Goal: Information Seeking & Learning: Learn about a topic

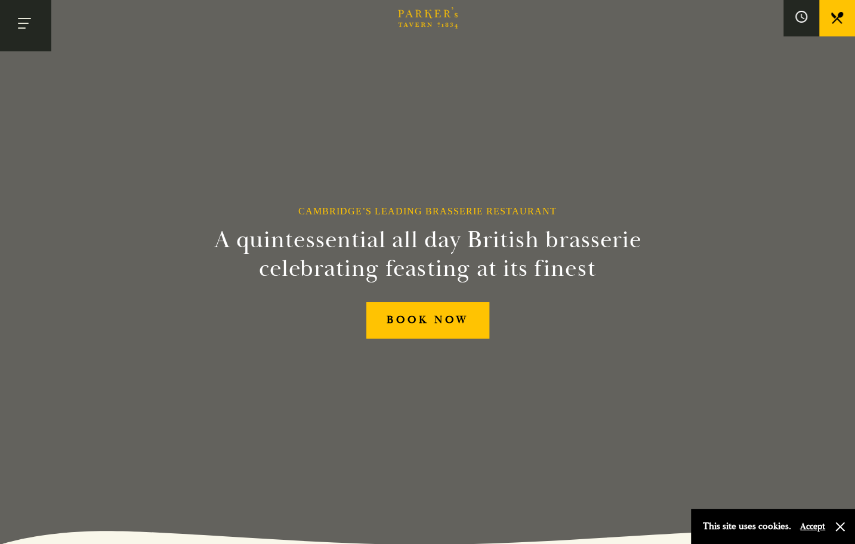
click at [31, 34] on button "Toggle navigation" at bounding box center [25, 25] width 51 height 51
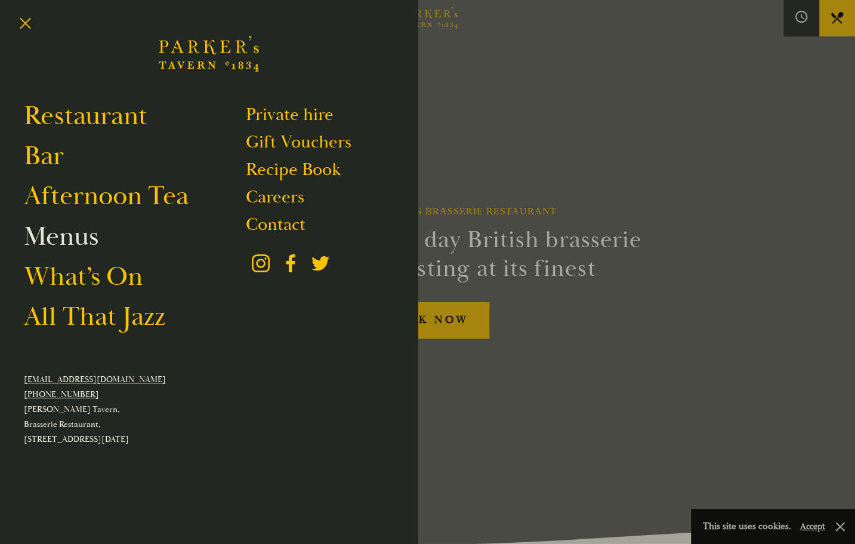
click at [57, 239] on link "Menus" at bounding box center [61, 236] width 75 height 33
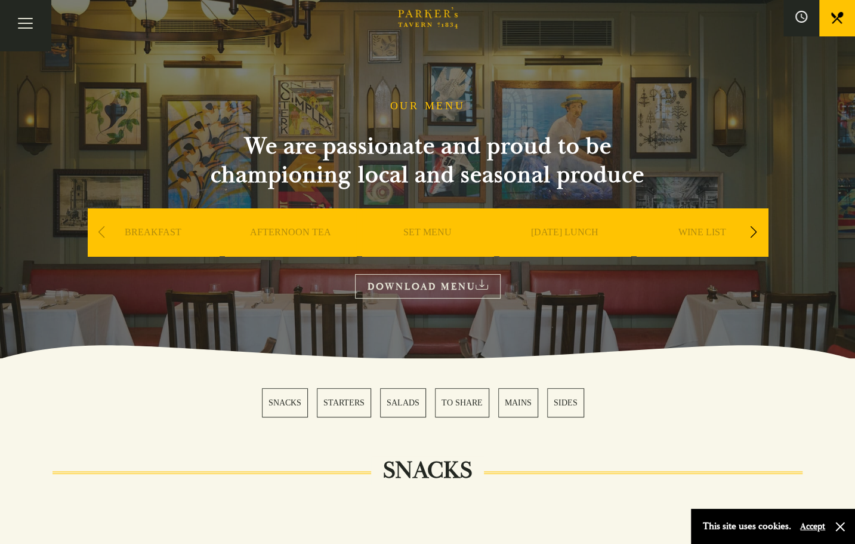
click at [355, 404] on link "STARTERS" at bounding box center [344, 402] width 54 height 29
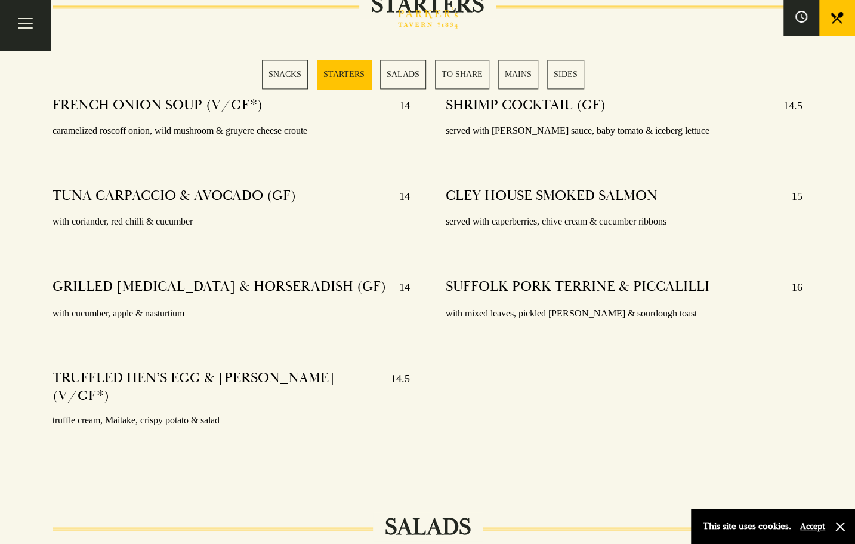
scroll to position [981, 0]
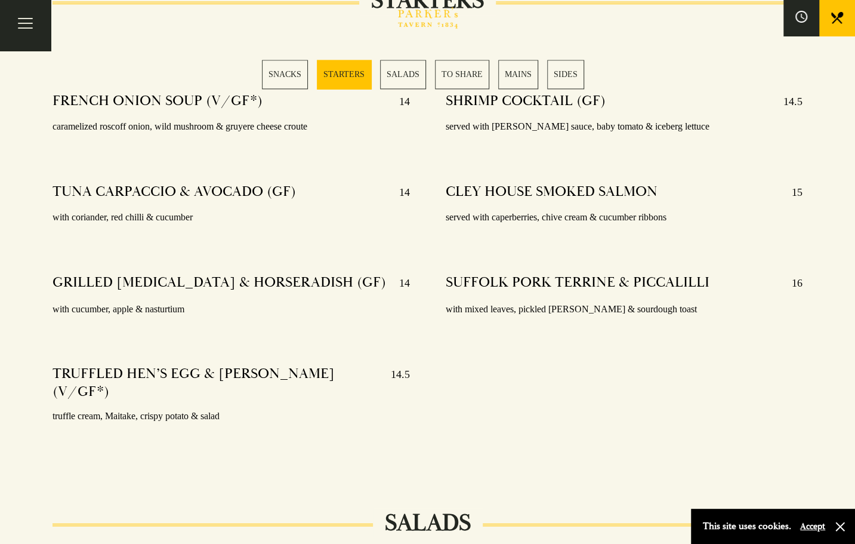
click at [284, 68] on link "SNACKS" at bounding box center [285, 74] width 46 height 29
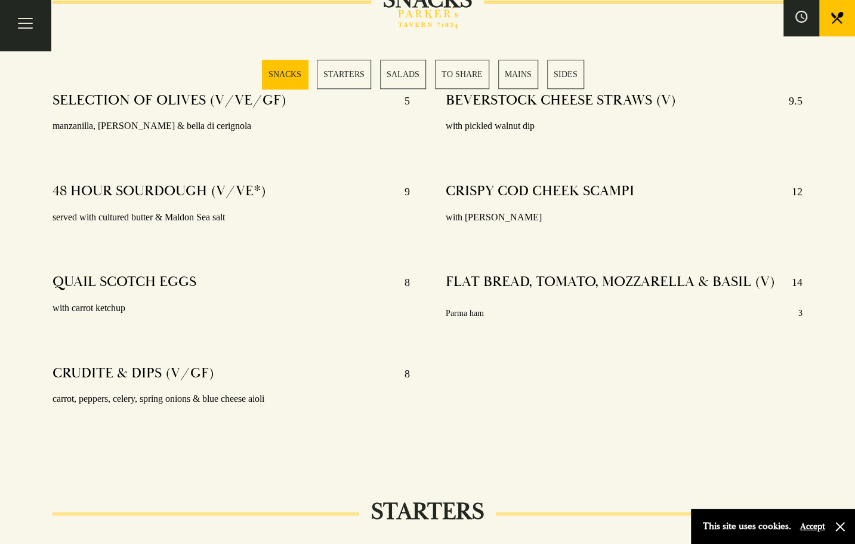
scroll to position [411, 0]
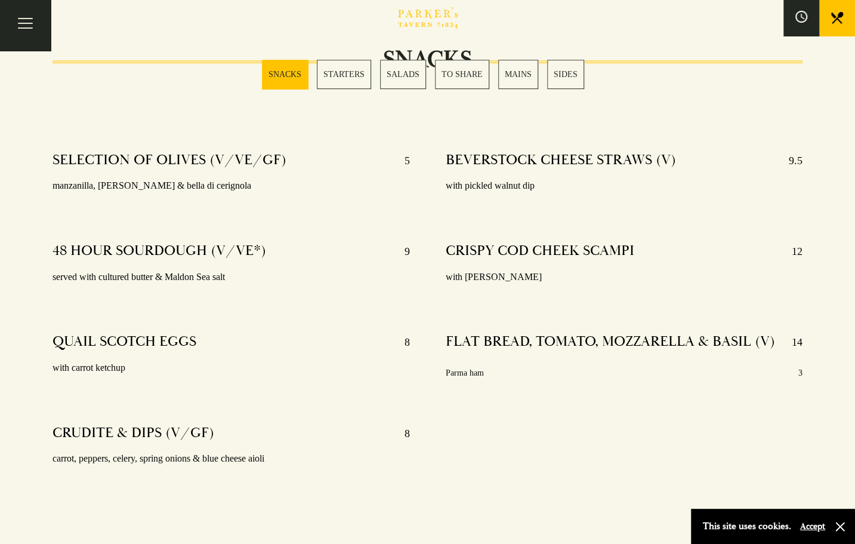
click at [513, 73] on link "MAINS" at bounding box center [518, 74] width 40 height 29
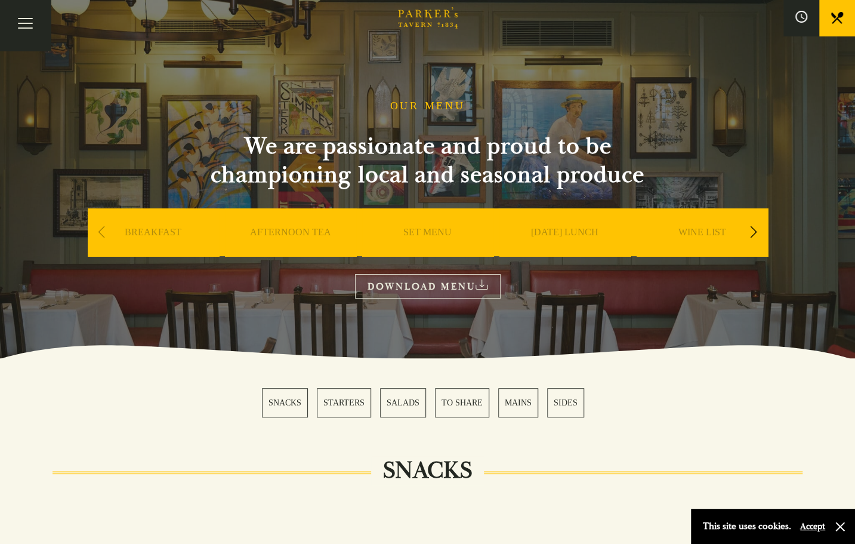
click at [549, 230] on link "SUNDAY LUNCH" at bounding box center [564, 250] width 67 height 48
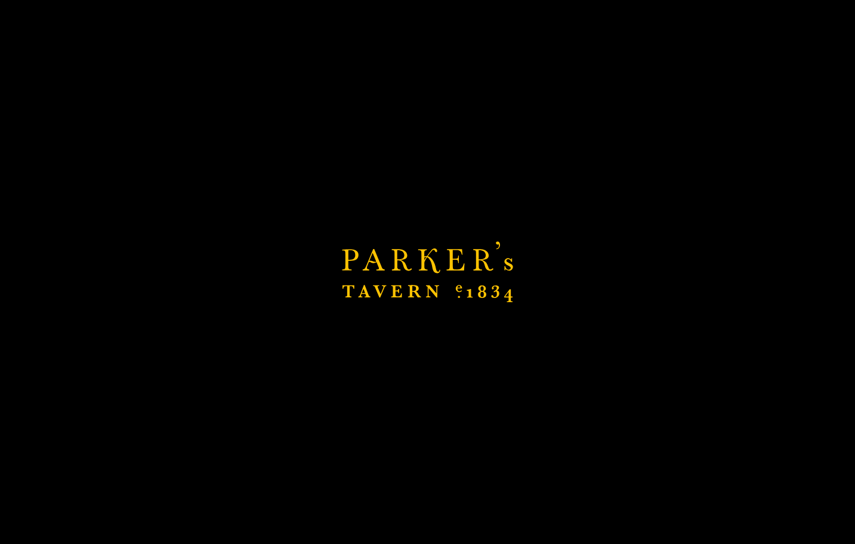
scroll to position [1074, 0]
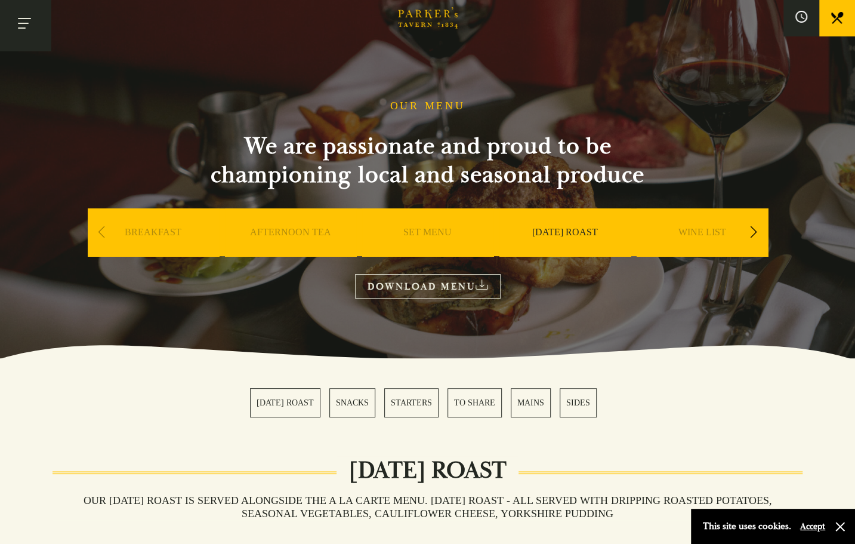
click at [35, 23] on button "Toggle navigation" at bounding box center [25, 25] width 51 height 51
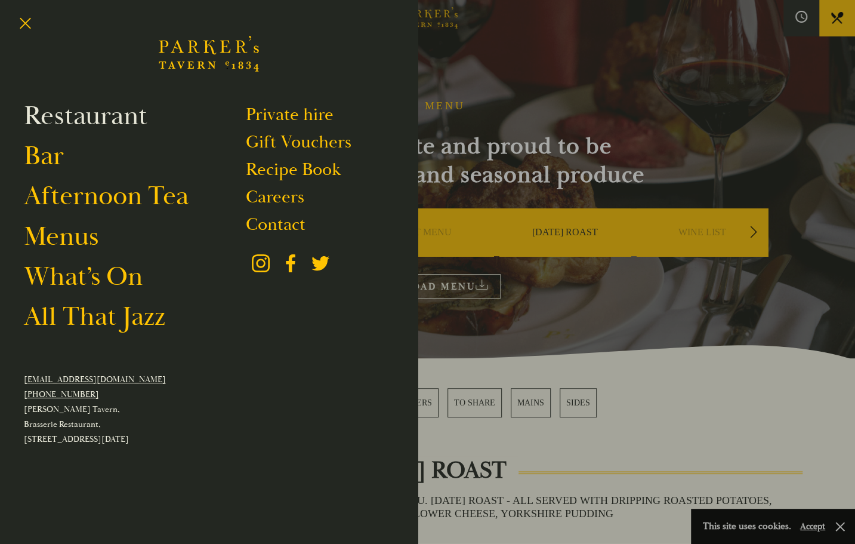
click at [75, 118] on link "Restaurant" at bounding box center [86, 115] width 124 height 33
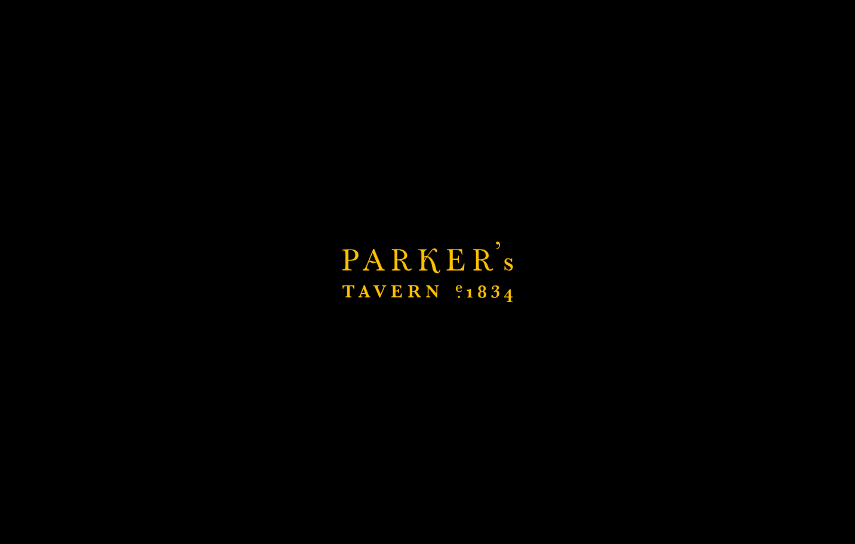
scroll to position [119, 0]
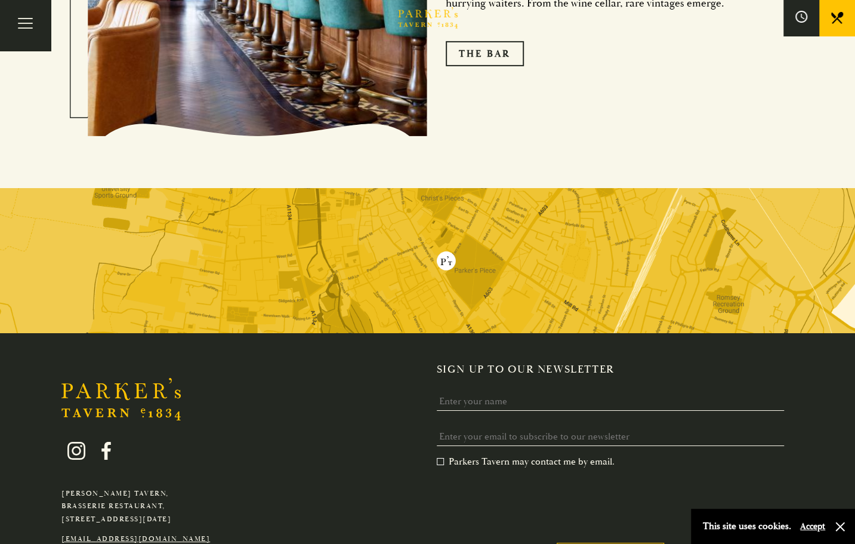
scroll to position [2294, 0]
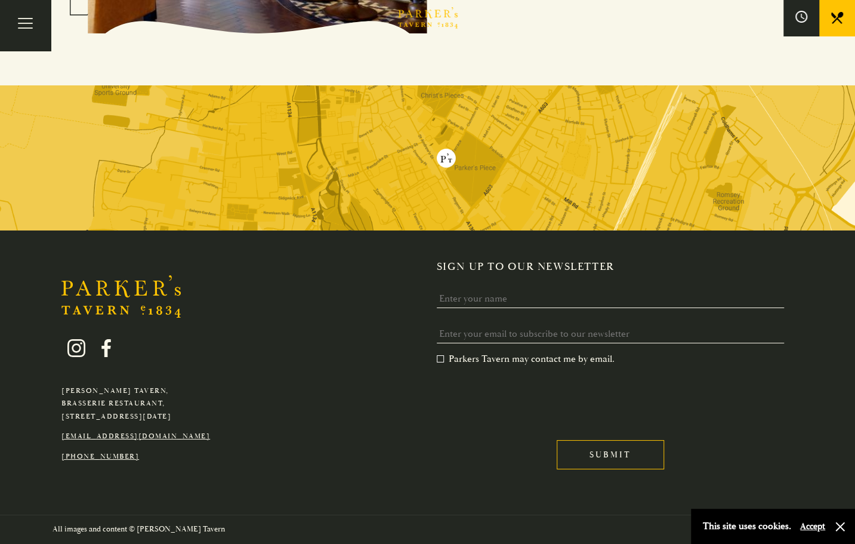
click at [450, 162] on img at bounding box center [427, 157] width 855 height 145
